Goal: Information Seeking & Learning: Understand process/instructions

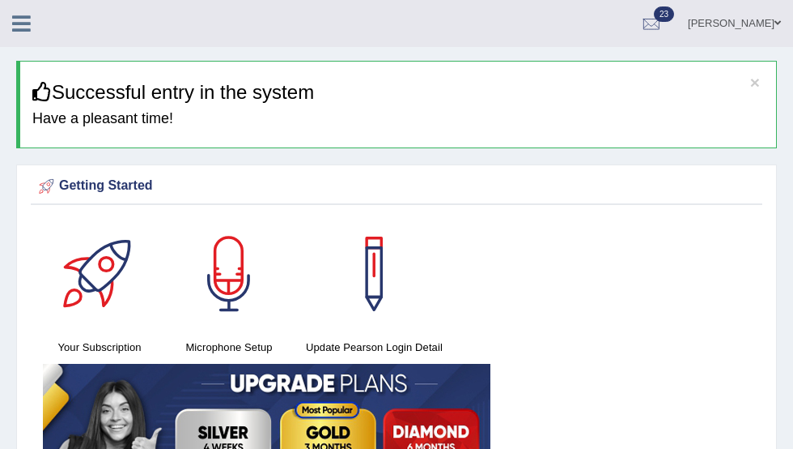
click at [19, 19] on icon at bounding box center [21, 23] width 19 height 21
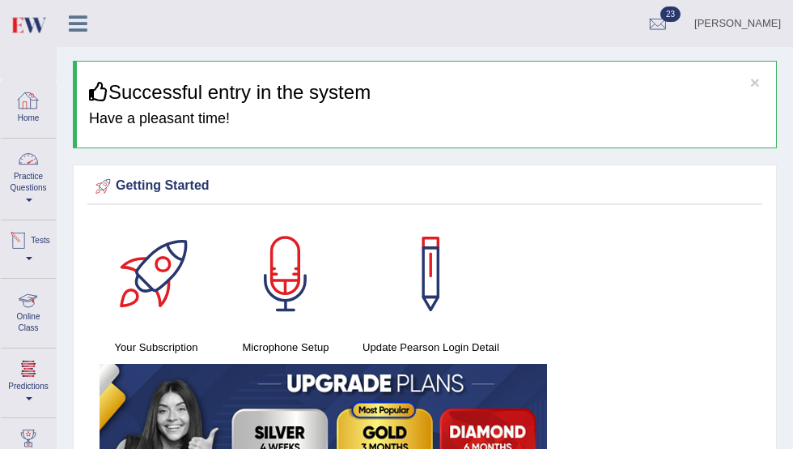
click at [28, 310] on link "Online Class" at bounding box center [28, 311] width 55 height 64
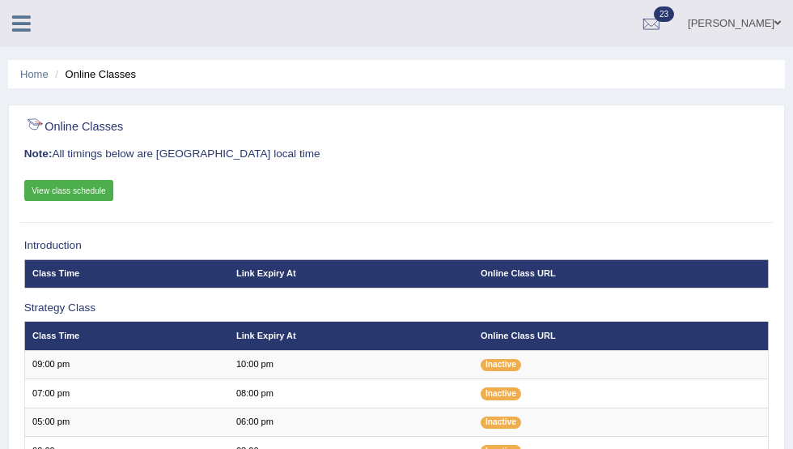
click at [92, 191] on link "View class schedule" at bounding box center [69, 190] width 90 height 21
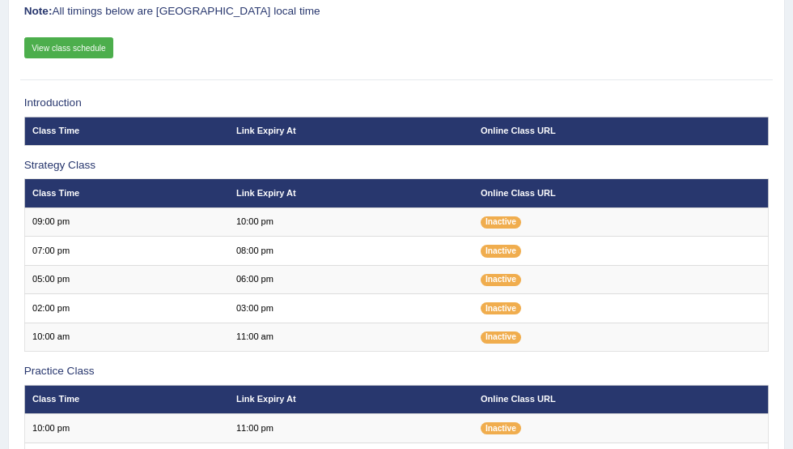
scroll to position [149, 0]
